Goal: Information Seeking & Learning: Learn about a topic

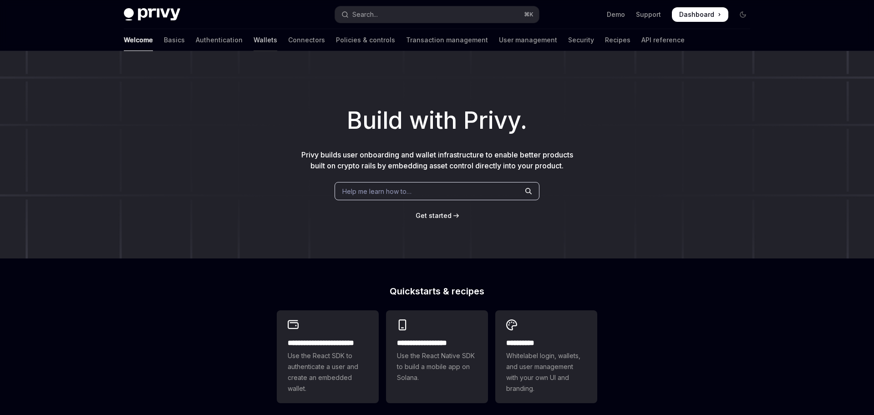
click at [254, 42] on link "Wallets" at bounding box center [266, 40] width 24 height 22
type textarea "*"
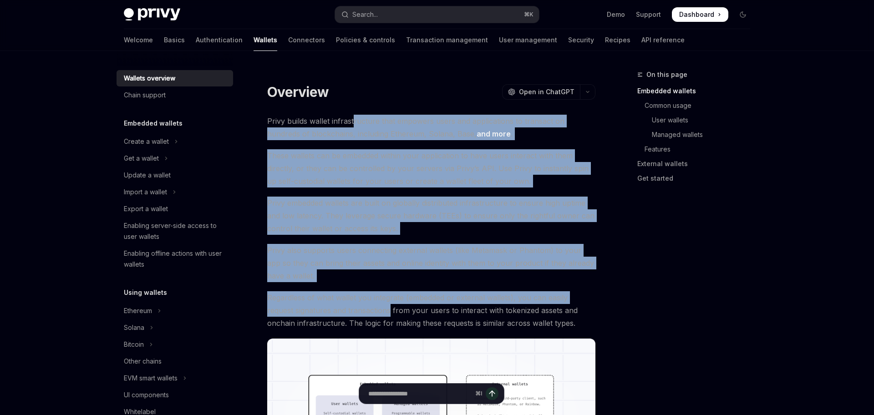
drag, startPoint x: 354, startPoint y: 119, endPoint x: 361, endPoint y: 305, distance: 185.9
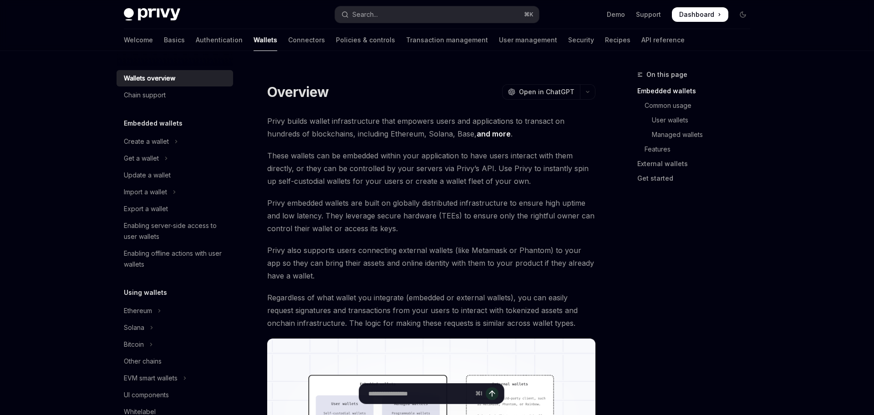
click at [362, 305] on span "Regardless of what wallet you integrate (embedded or external wallets), you can…" at bounding box center [431, 310] width 328 height 38
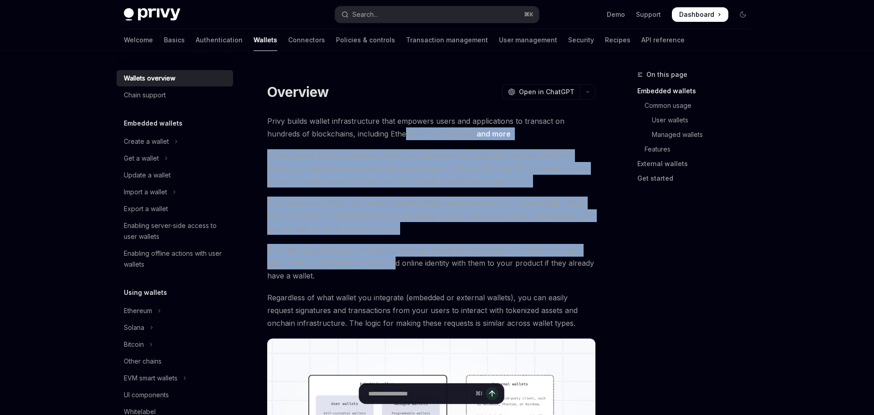
drag, startPoint x: 373, startPoint y: 186, endPoint x: 379, endPoint y: 262, distance: 76.2
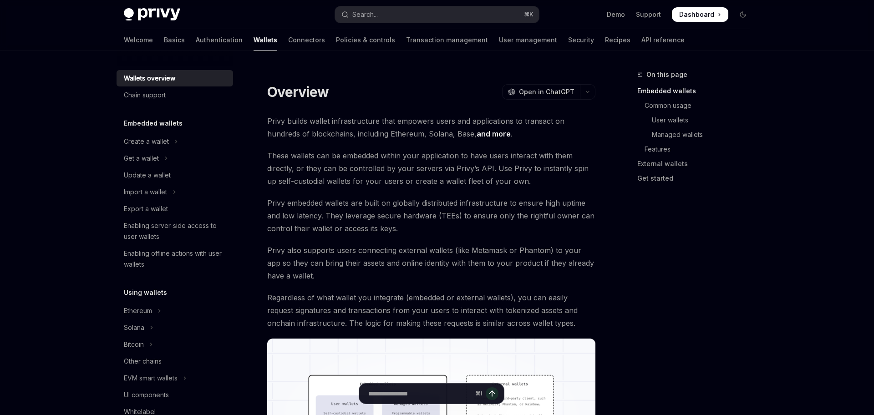
click at [379, 266] on span "Privy also supports users connecting external wallets (like Metamask or Phantom…" at bounding box center [431, 263] width 328 height 38
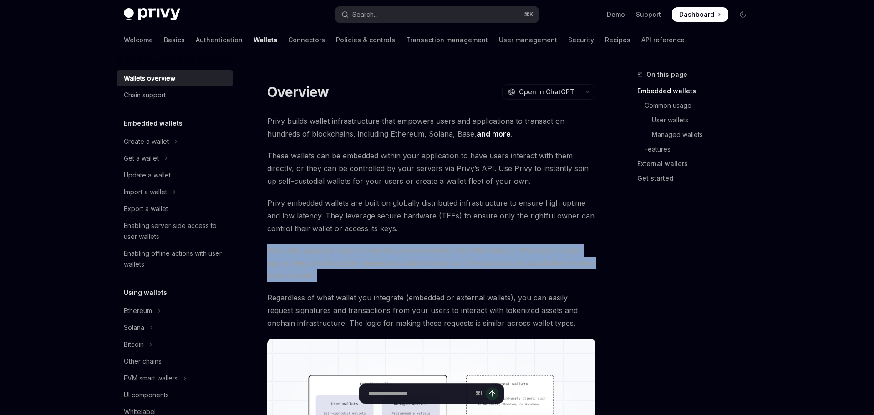
drag, startPoint x: 422, startPoint y: 287, endPoint x: 396, endPoint y: 188, distance: 101.7
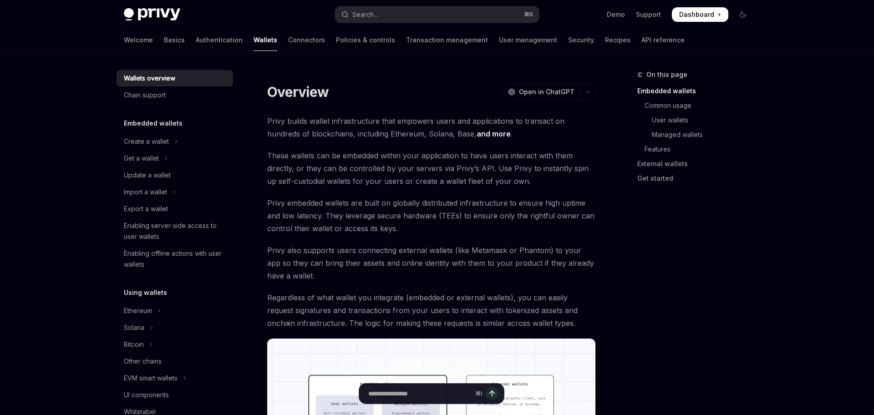
click at [396, 187] on span "These wallets can be embedded within your application to have users interact wi…" at bounding box center [431, 168] width 328 height 38
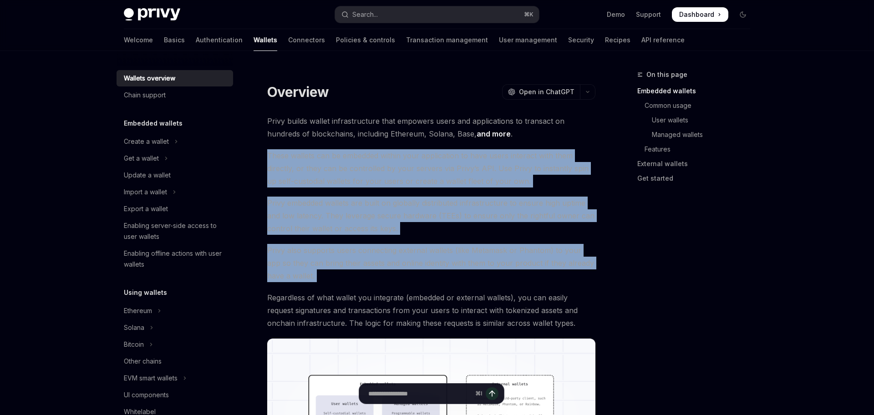
drag, startPoint x: 371, startPoint y: 149, endPoint x: 403, endPoint y: 287, distance: 141.7
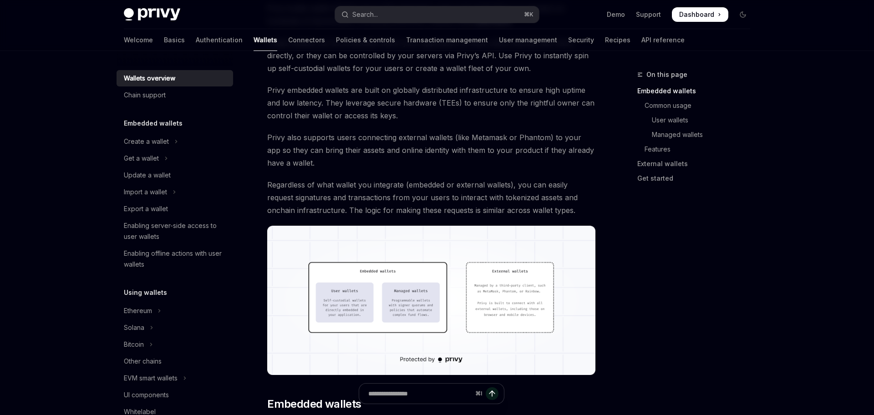
scroll to position [115, 0]
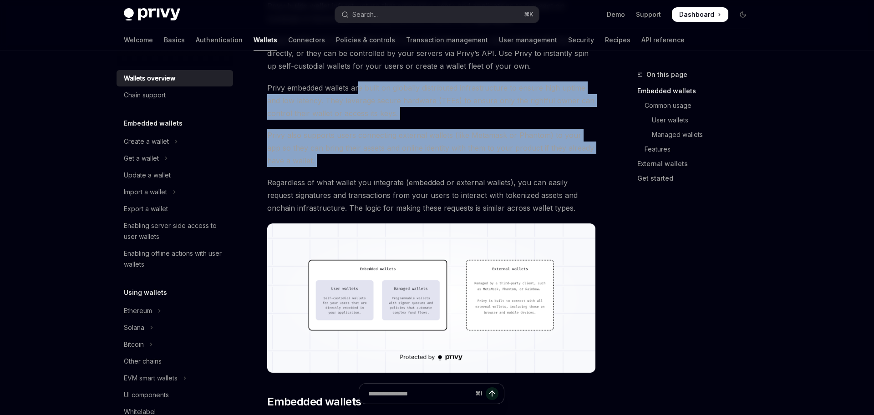
drag, startPoint x: 360, startPoint y: 94, endPoint x: 386, endPoint y: 181, distance: 90.6
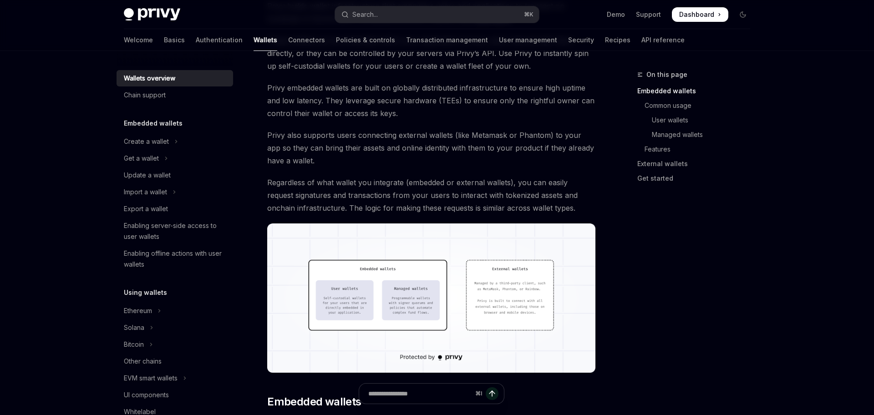
click at [386, 182] on span "Regardless of what wallet you integrate (embedded or external wallets), you can…" at bounding box center [431, 195] width 328 height 38
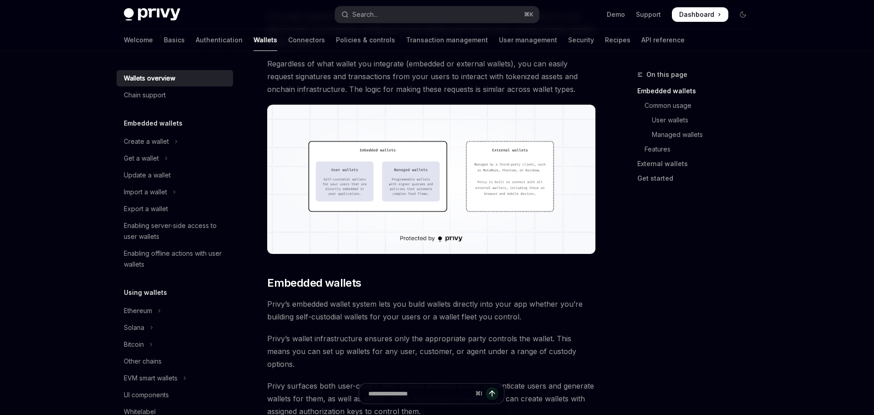
scroll to position [235, 0]
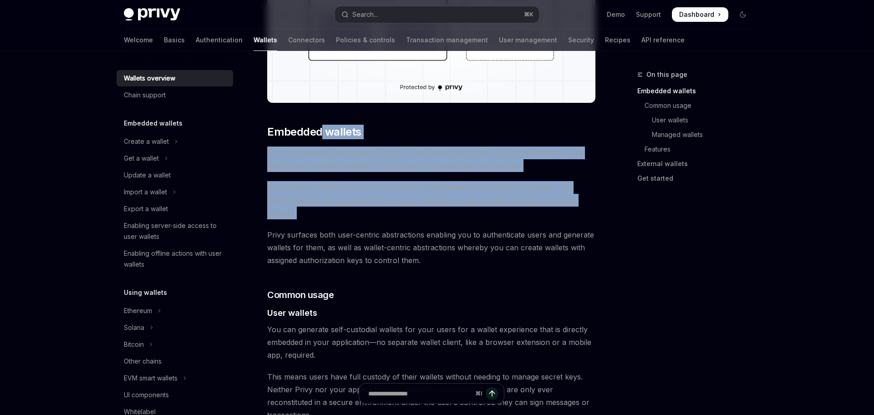
drag, startPoint x: 331, startPoint y: 188, endPoint x: 353, endPoint y: 250, distance: 65.5
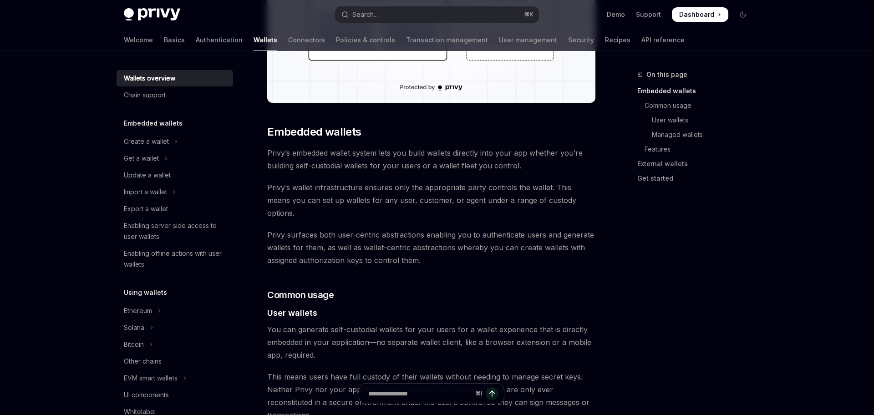
drag, startPoint x: 353, startPoint y: 250, endPoint x: 354, endPoint y: 257, distance: 6.9
click at [354, 251] on span "Privy surfaces both user-centric abstractions enabling you to authenticate user…" at bounding box center [431, 248] width 328 height 38
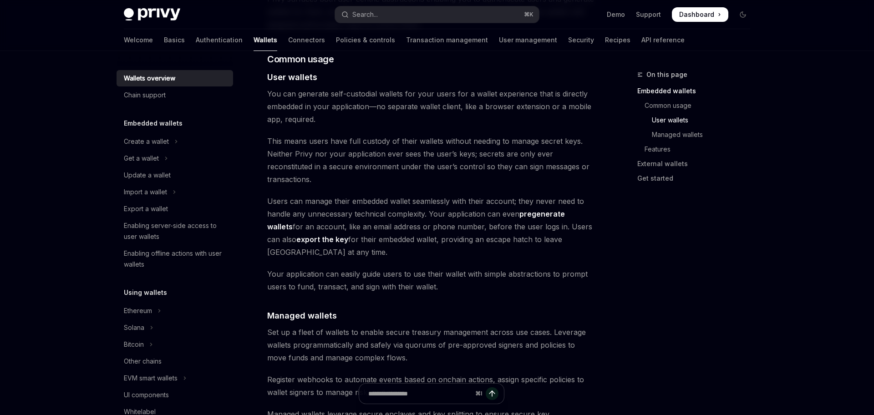
scroll to position [633, 0]
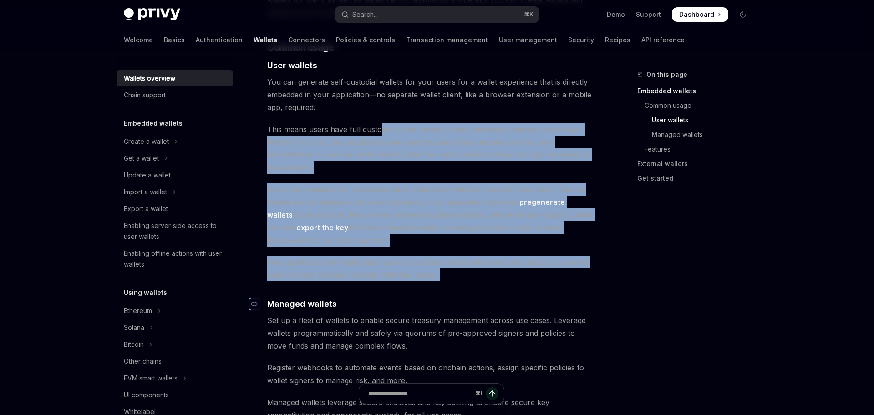
drag, startPoint x: 407, startPoint y: 237, endPoint x: 415, endPoint y: 261, distance: 25.5
click at [415, 261] on div "Privy builds wallet infrastructure that empowers users and applications to tran…" at bounding box center [431, 286] width 328 height 1608
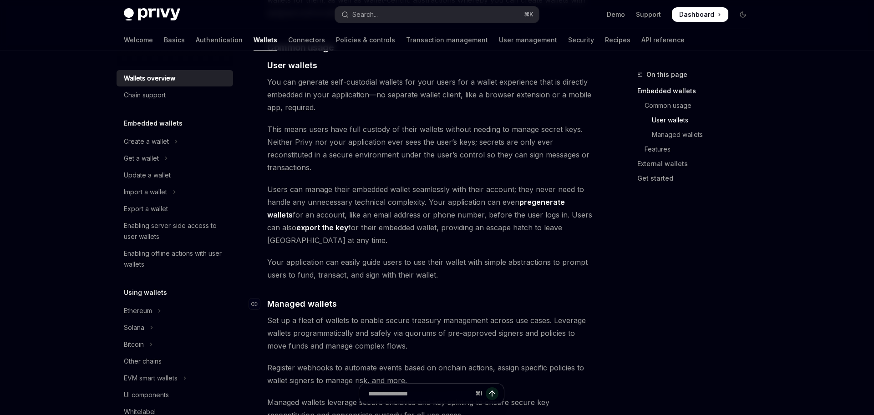
click at [415, 298] on h4 "​ Managed wallets" at bounding box center [431, 304] width 328 height 12
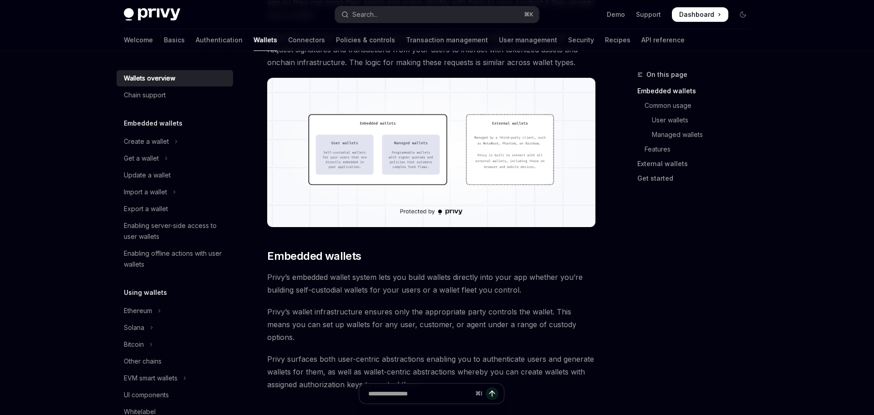
scroll to position [0, 0]
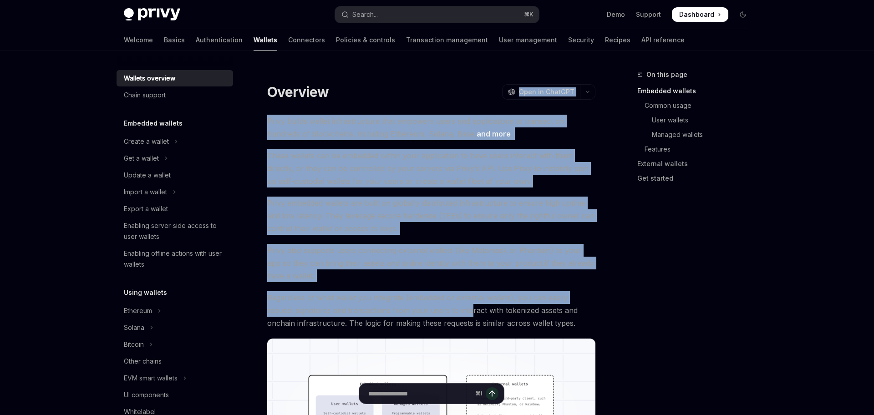
drag, startPoint x: 410, startPoint y: 100, endPoint x: 444, endPoint y: 319, distance: 221.6
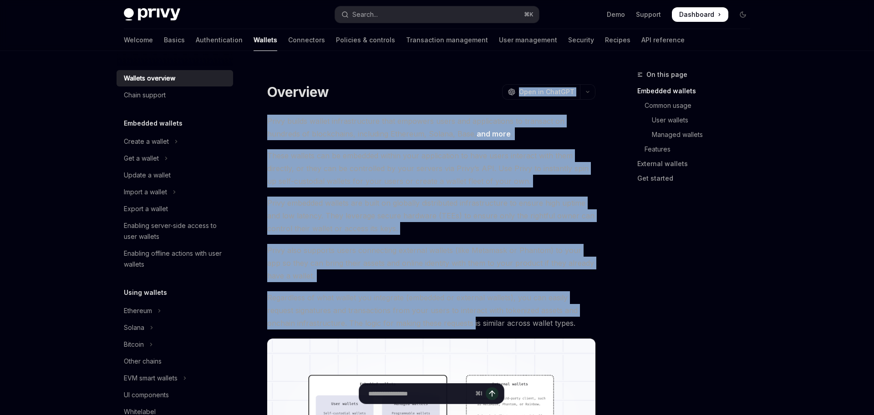
click at [444, 319] on span "Regardless of what wallet you integrate (embedded or external wallets), you can…" at bounding box center [431, 310] width 328 height 38
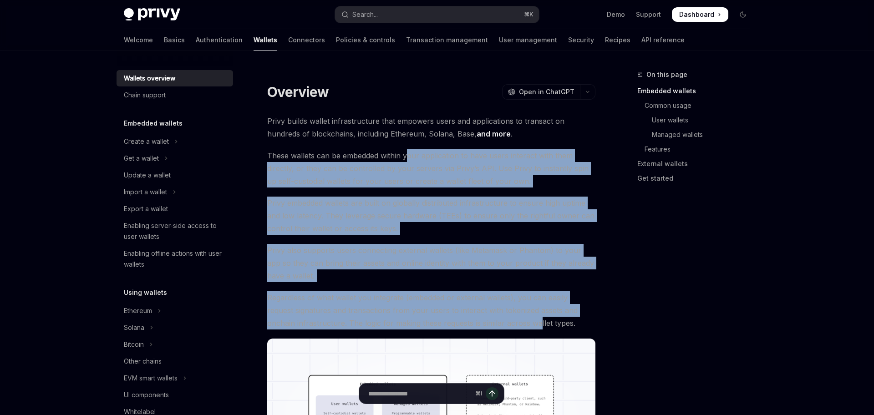
drag, startPoint x: 511, startPoint y: 320, endPoint x: 397, endPoint y: 147, distance: 206.7
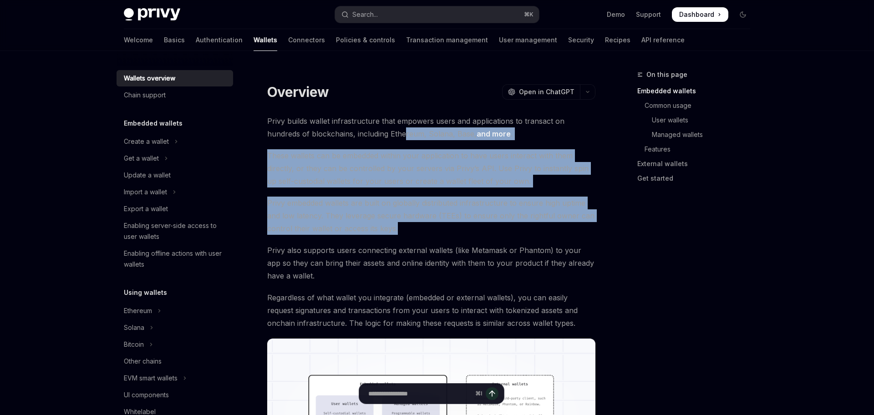
drag, startPoint x: 370, startPoint y: 131, endPoint x: 418, endPoint y: 254, distance: 131.9
click at [418, 254] on span "Privy also supports users connecting external wallets (like Metamask or Phantom…" at bounding box center [431, 263] width 328 height 38
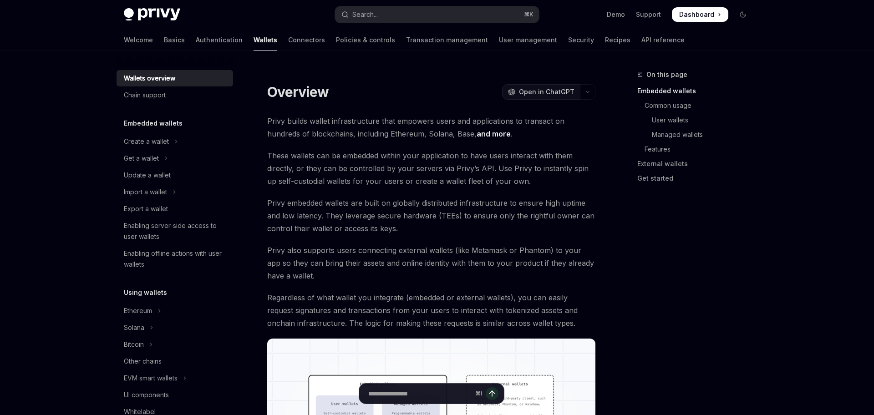
click at [565, 86] on button "OpenAI Open in ChatGPT" at bounding box center [541, 91] width 78 height 15
drag, startPoint x: 463, startPoint y: 259, endPoint x: 448, endPoint y: 154, distance: 105.8
click at [464, 259] on span "Privy also supports users connecting external wallets (like Metamask or Phantom…" at bounding box center [431, 263] width 328 height 38
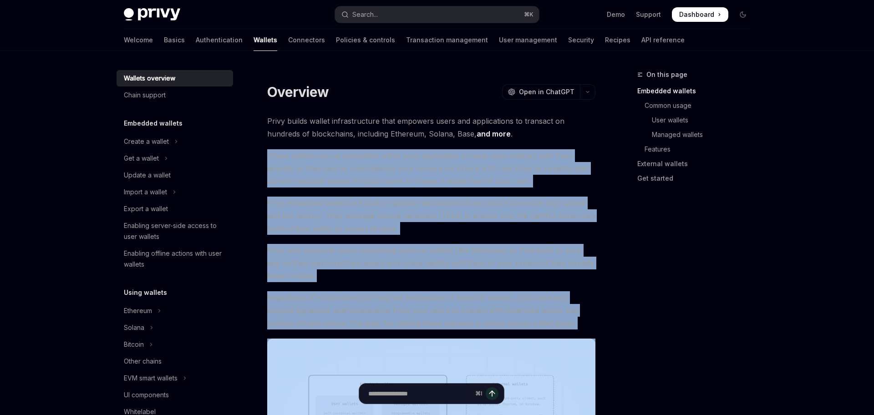
drag, startPoint x: 472, startPoint y: 294, endPoint x: 483, endPoint y: 338, distance: 45.5
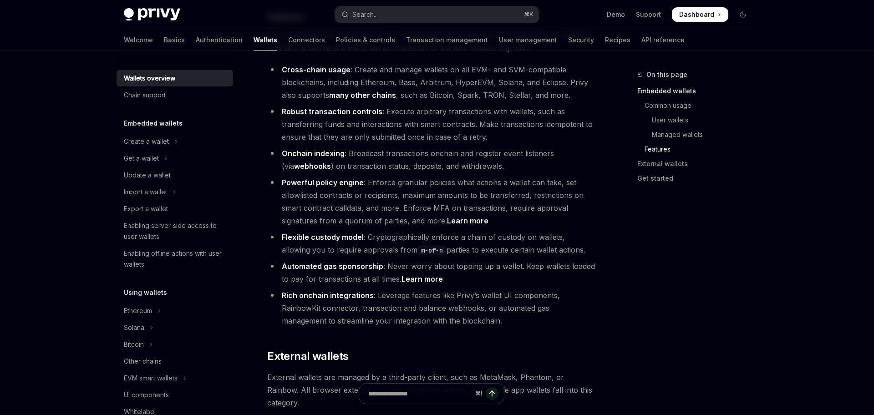
scroll to position [1076, 0]
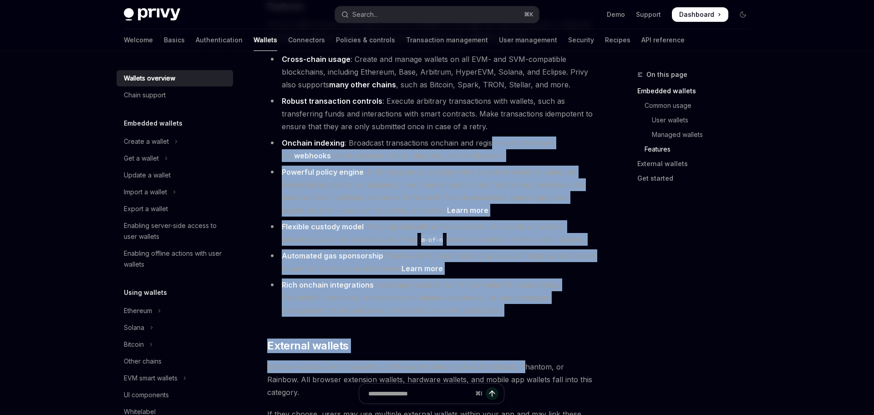
drag, startPoint x: 521, startPoint y: 324, endPoint x: 490, endPoint y: 97, distance: 229.7
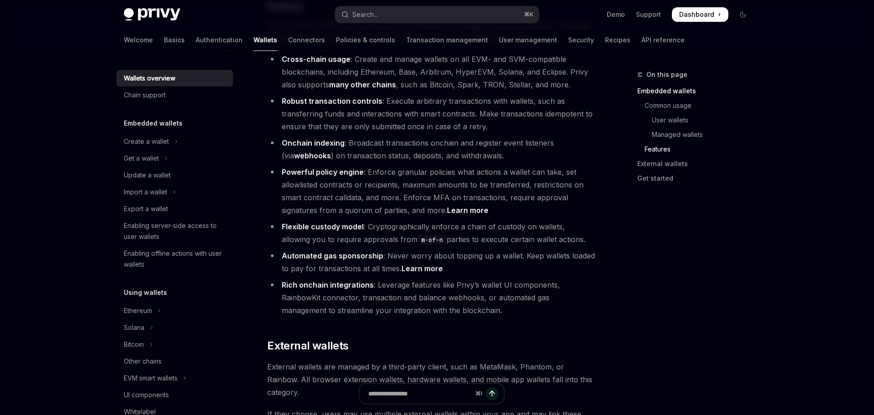
click at [491, 97] on ul "Cross-chain usage : Create and manage wallets on all EVM- and SVM-compatible bl…" at bounding box center [431, 185] width 328 height 264
drag, startPoint x: 475, startPoint y: 86, endPoint x: 524, endPoint y: 328, distance: 246.7
click at [521, 361] on span "External wallets are managed by a third-party client, such as MetaMask, Phantom…" at bounding box center [431, 380] width 328 height 38
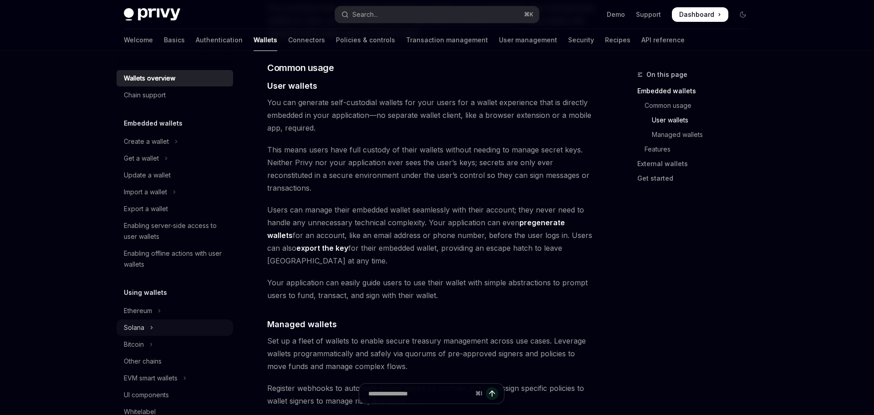
scroll to position [0, 0]
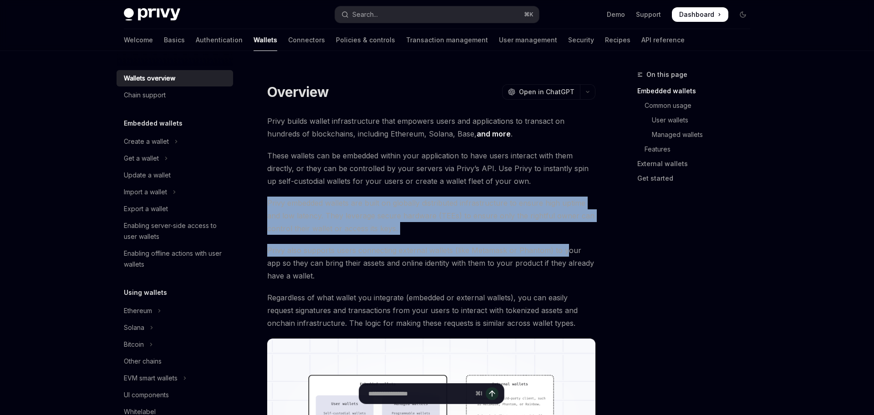
click at [564, 254] on span "Privy also supports users connecting external wallets (like Metamask or Phantom…" at bounding box center [431, 263] width 328 height 38
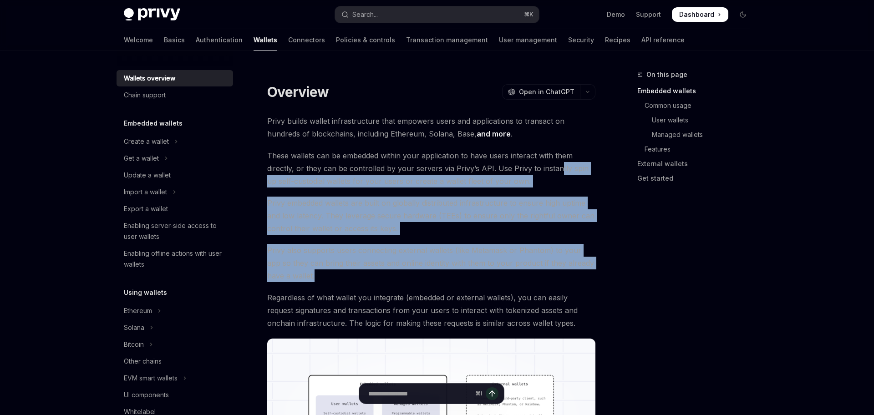
drag, startPoint x: 561, startPoint y: 258, endPoint x: 560, endPoint y: 285, distance: 27.3
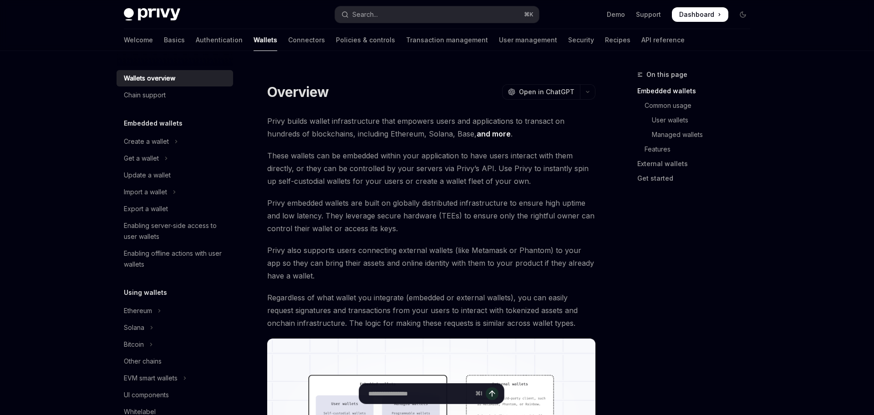
click at [709, 322] on div "On this page Embedded wallets Common usage User wallets Managed wallets Feature…" at bounding box center [688, 242] width 138 height 346
click at [411, 226] on span "Privy embedded wallets are built on globally distributed infrastructure to ensu…" at bounding box center [431, 216] width 328 height 38
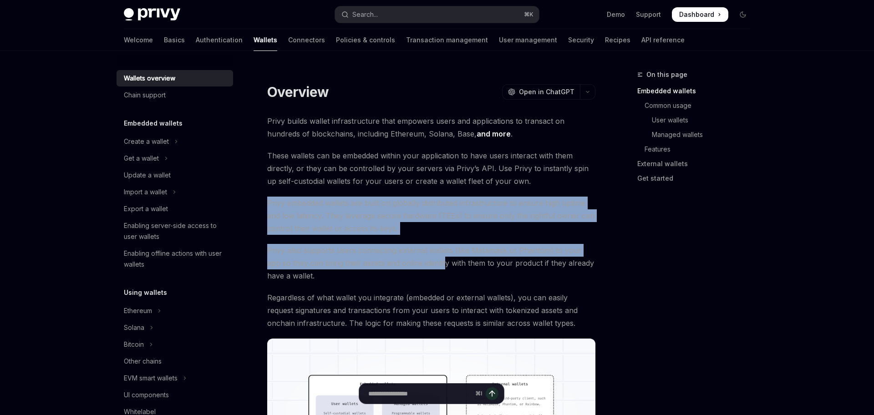
drag, startPoint x: 430, startPoint y: 258, endPoint x: 363, endPoint y: 141, distance: 135.4
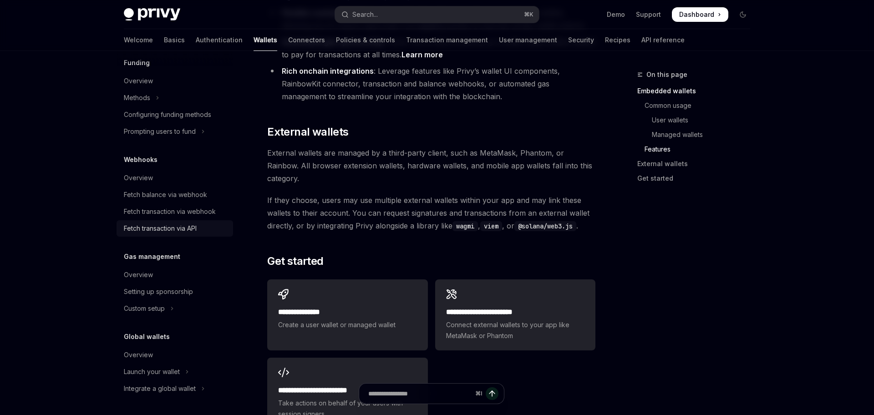
scroll to position [1403, 0]
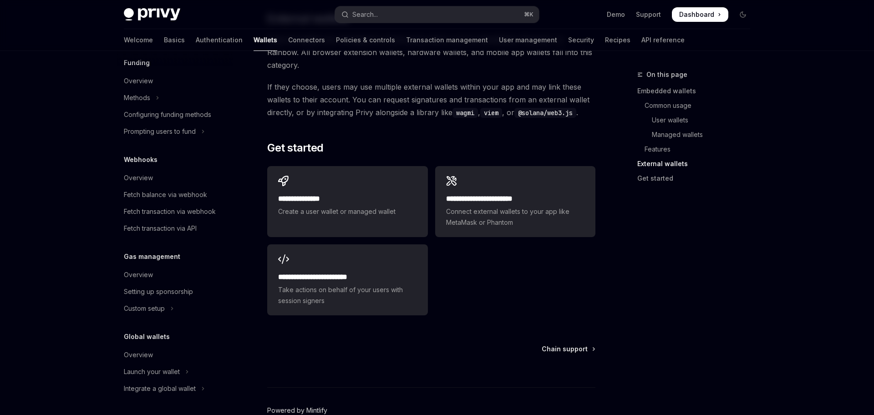
click at [318, 406] on link "Powered by Mintlify" at bounding box center [297, 410] width 60 height 9
